Goal: Task Accomplishment & Management: Manage account settings

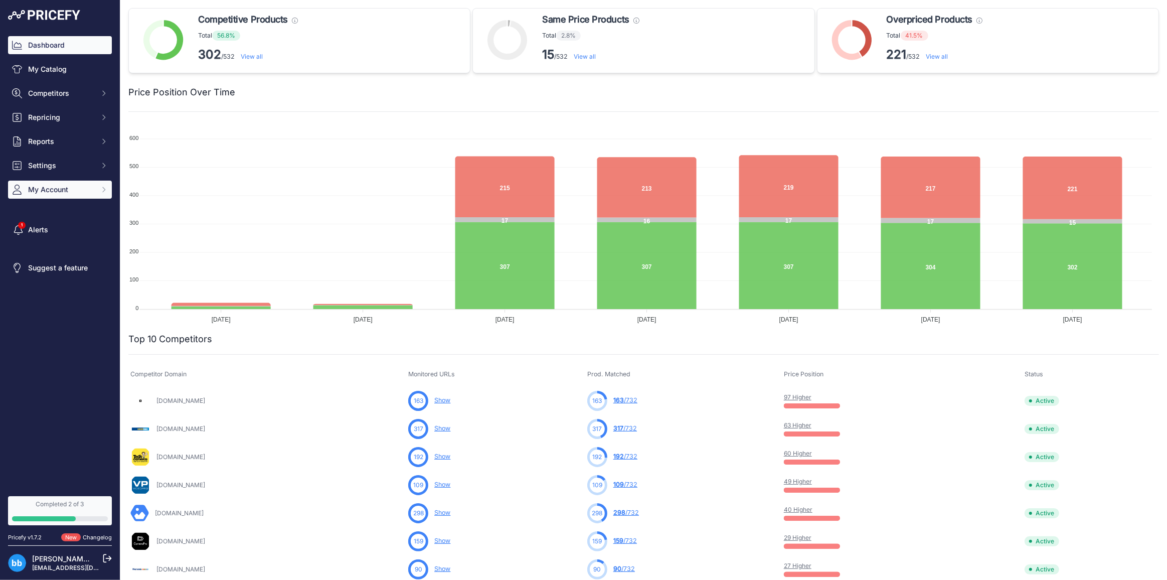
click at [47, 194] on span "My Account" at bounding box center [61, 190] width 66 height 10
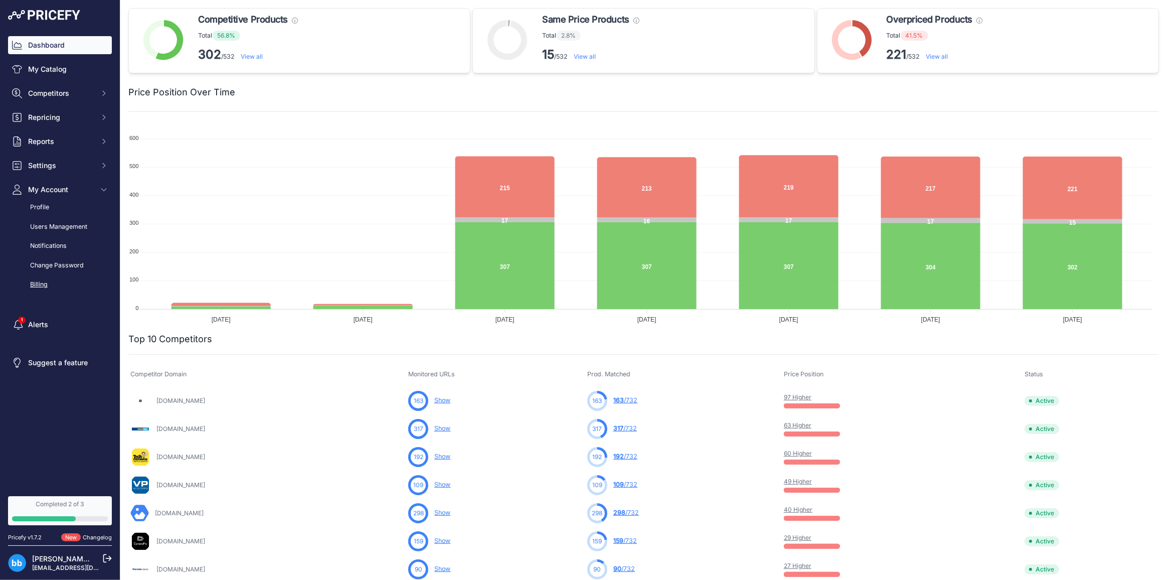
click at [42, 284] on link "Billing" at bounding box center [60, 285] width 104 height 18
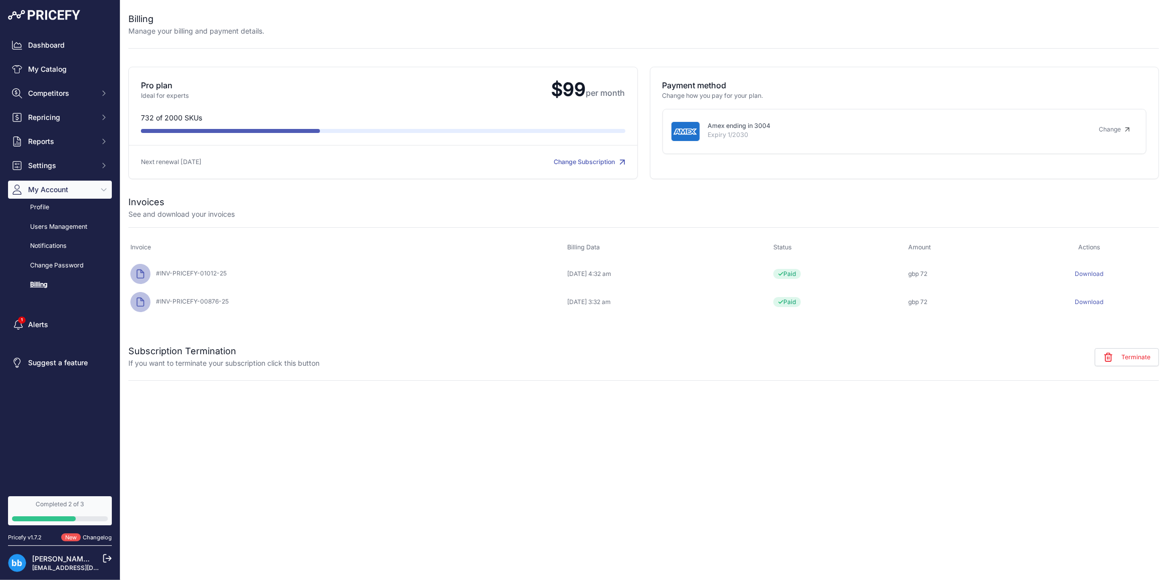
click at [1128, 356] on span "Terminate" at bounding box center [1135, 357] width 29 height 8
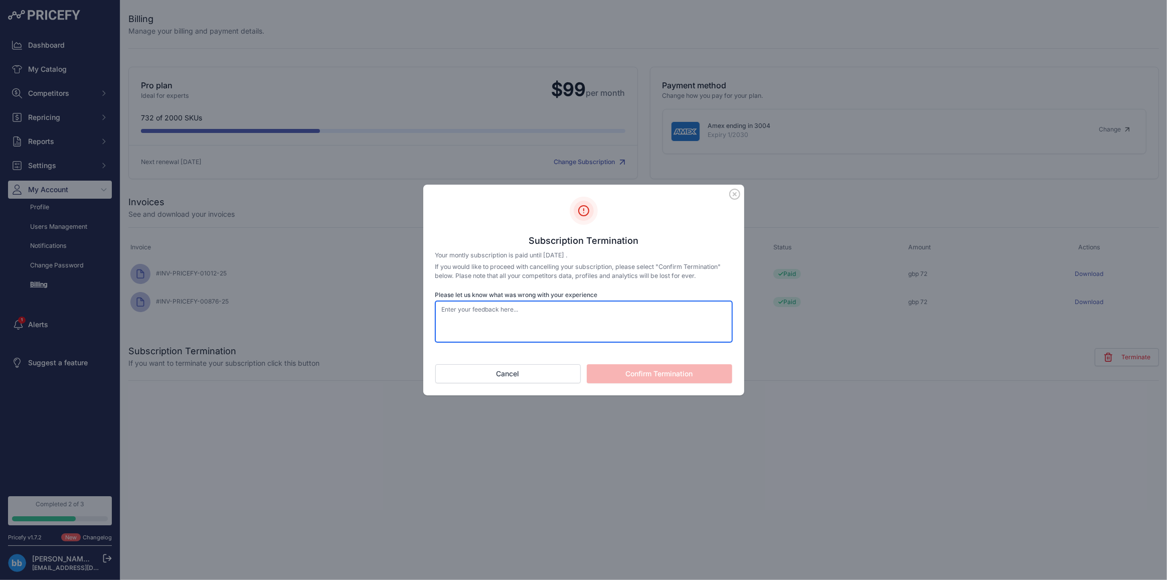
click at [501, 325] on textarea "Please let us know what was wrong with your experience" at bounding box center [583, 321] width 297 height 41
type textarea "not good"
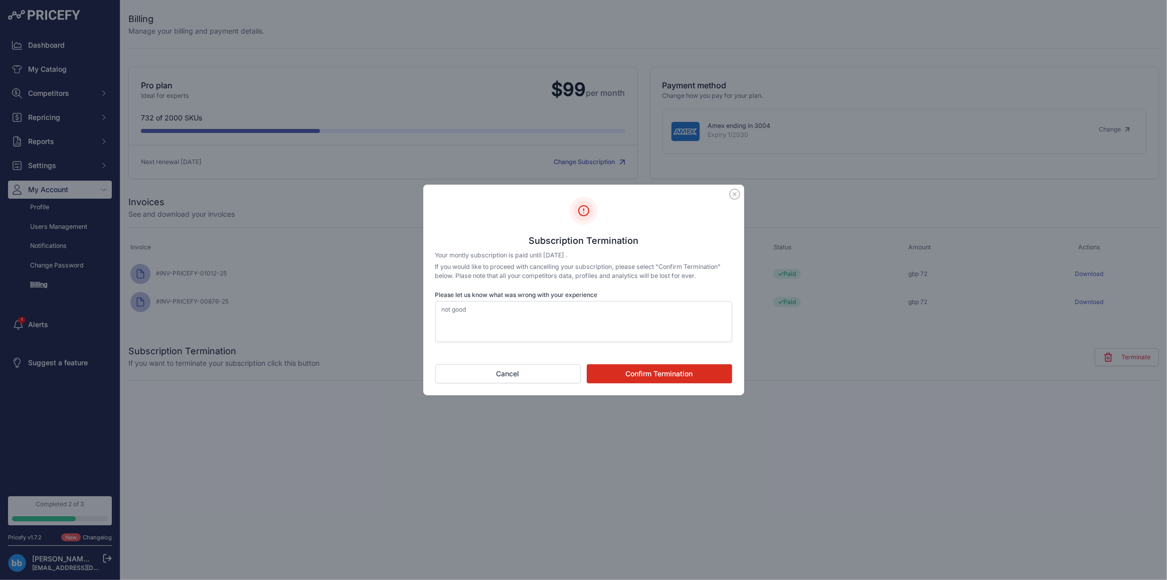
click at [639, 371] on button "Confirm Termination" at bounding box center [659, 373] width 145 height 19
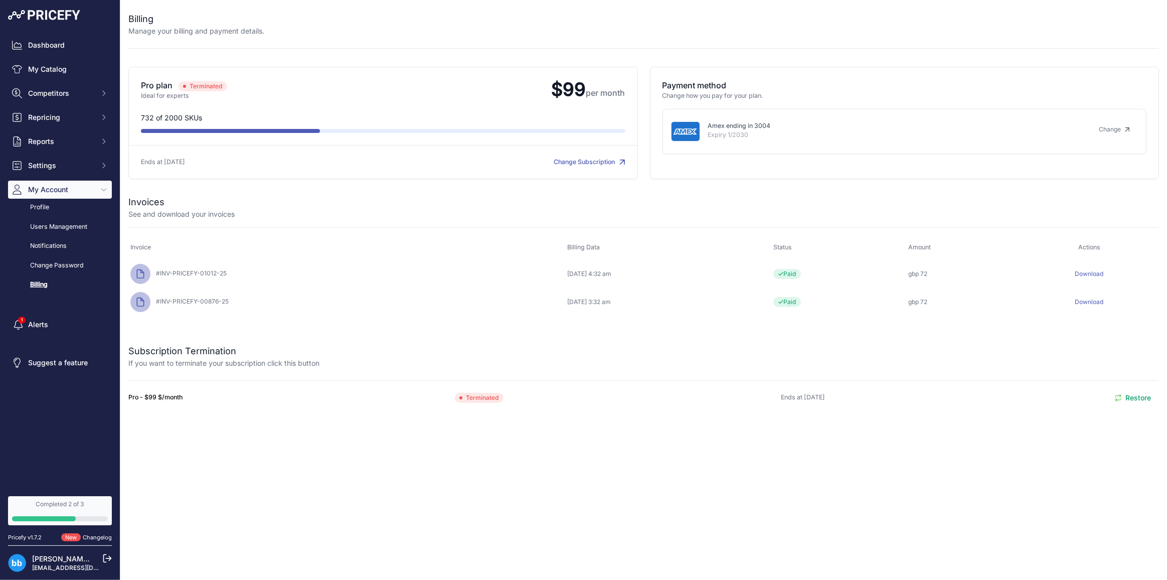
drag, startPoint x: 591, startPoint y: 159, endPoint x: 601, endPoint y: 182, distance: 24.2
click at [591, 159] on link "Change Subscription" at bounding box center [589, 162] width 71 height 8
